Goal: Task Accomplishment & Management: Manage account settings

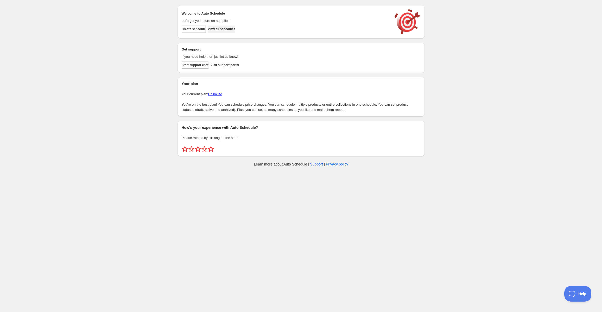
click at [232, 29] on span "View all schedules" at bounding box center [222, 29] width 28 height 4
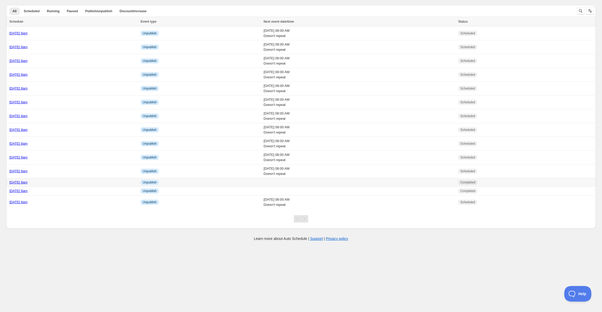
click at [28, 180] on link "[DATE] 8am" at bounding box center [18, 182] width 18 height 4
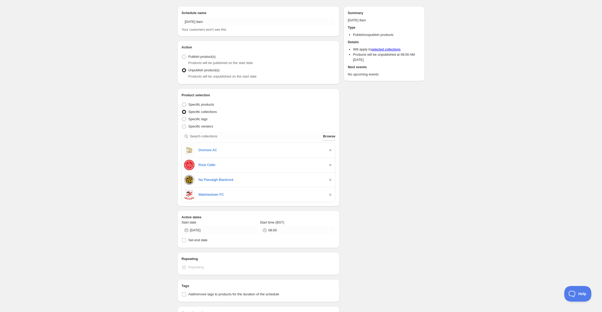
scroll to position [17, 0]
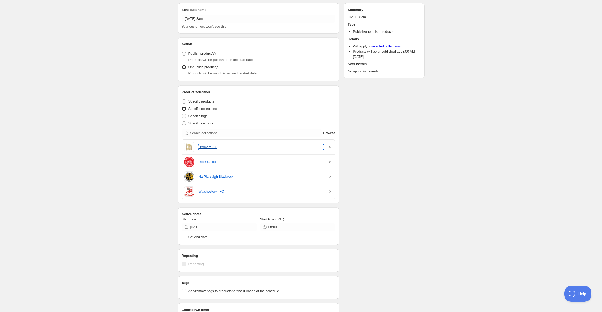
click at [207, 146] on link "Dromore AC" at bounding box center [261, 146] width 125 height 5
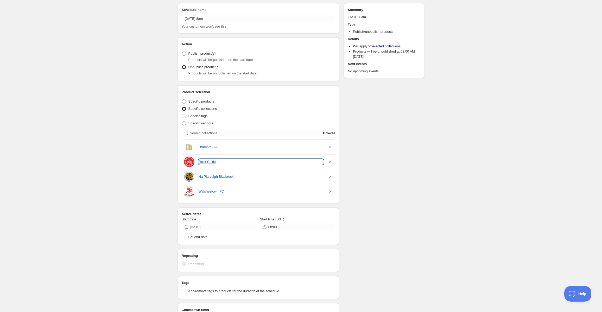
click at [206, 160] on link "Rock Celtic" at bounding box center [261, 161] width 125 height 5
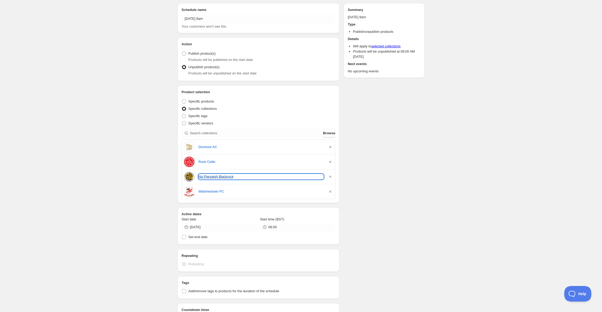
click at [210, 176] on link "Na Piarsaigh Blackrock" at bounding box center [261, 176] width 125 height 5
click at [209, 194] on div "Walshestown FC" at bounding box center [258, 191] width 149 height 10
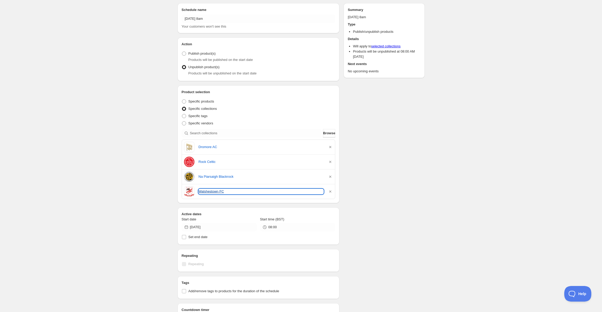
click at [210, 193] on link "Walshestown FC" at bounding box center [261, 191] width 125 height 5
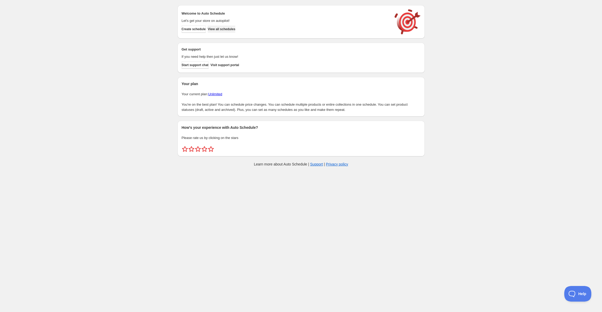
click at [235, 31] on button "View all schedules" at bounding box center [222, 29] width 28 height 7
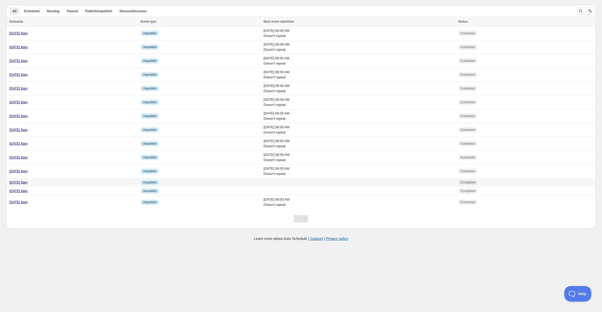
click at [68, 182] on div "[DATE] 8am" at bounding box center [73, 182] width 128 height 5
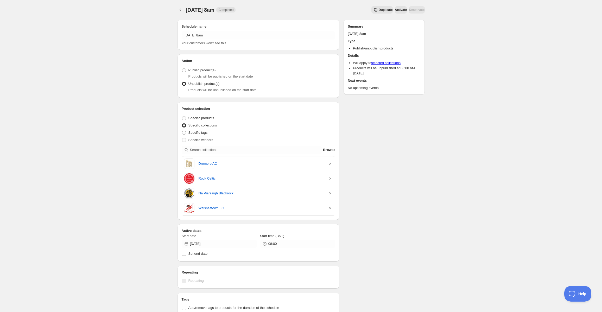
scroll to position [151, 0]
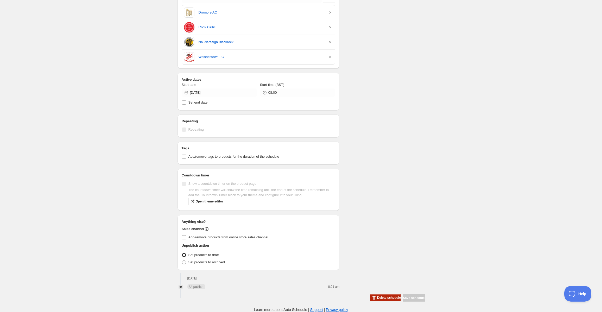
click at [385, 295] on button "Delete schedule" at bounding box center [385, 297] width 31 height 7
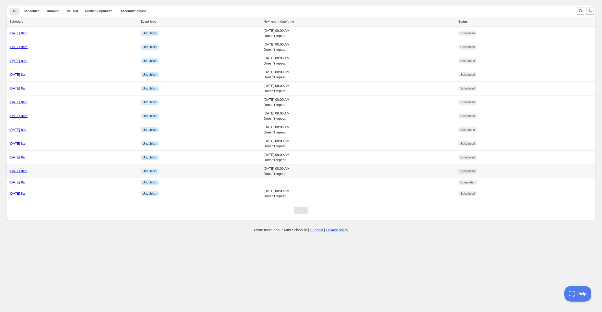
click at [28, 172] on link "[DATE] 8am" at bounding box center [18, 171] width 18 height 4
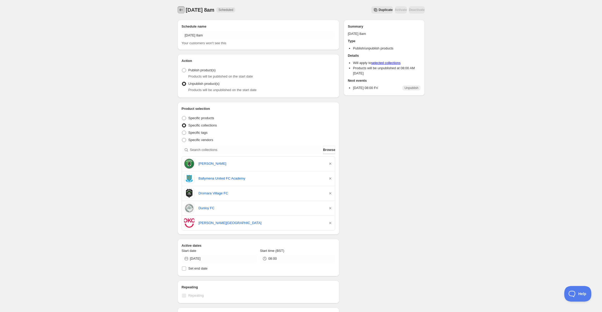
click at [179, 9] on icon "Schedules" at bounding box center [181, 9] width 5 height 5
